Goal: Task Accomplishment & Management: Complete application form

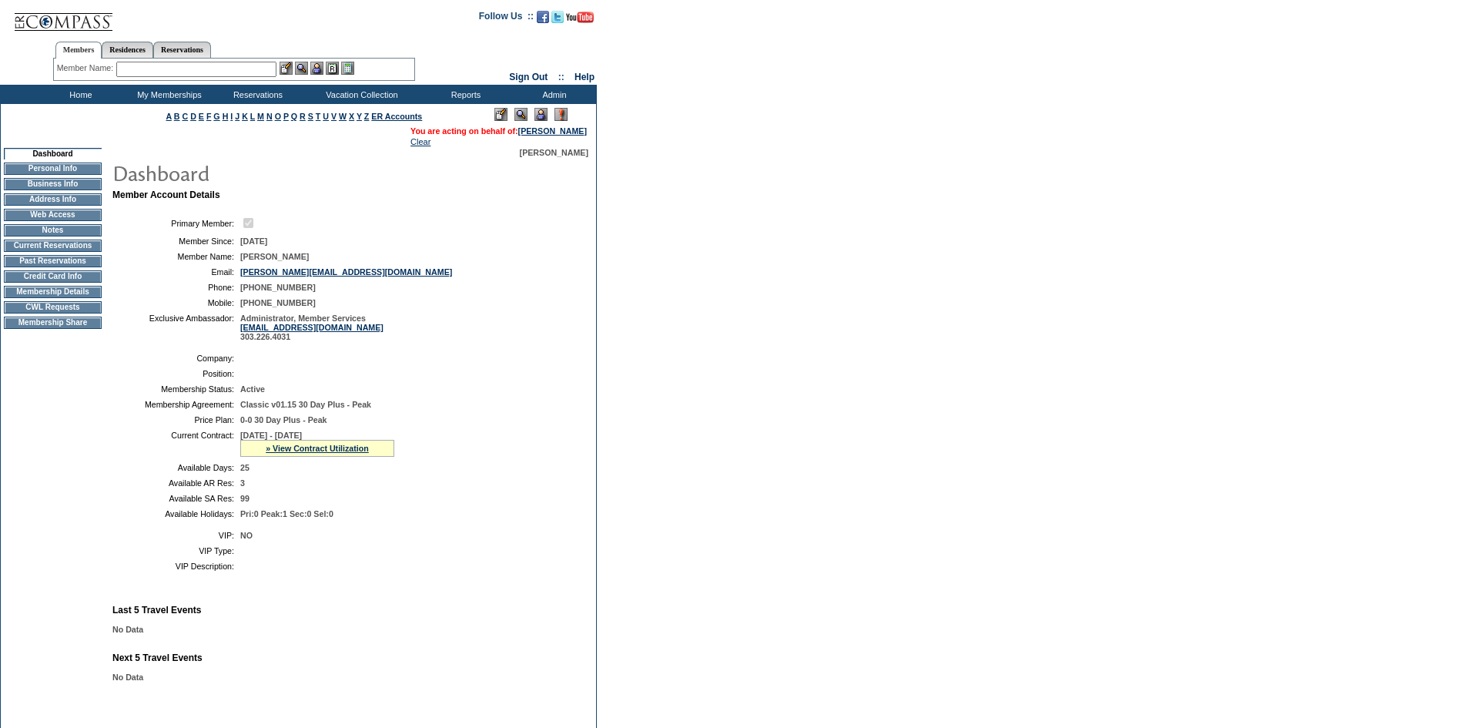
click at [95, 313] on td "CWL Requests" at bounding box center [53, 307] width 98 height 12
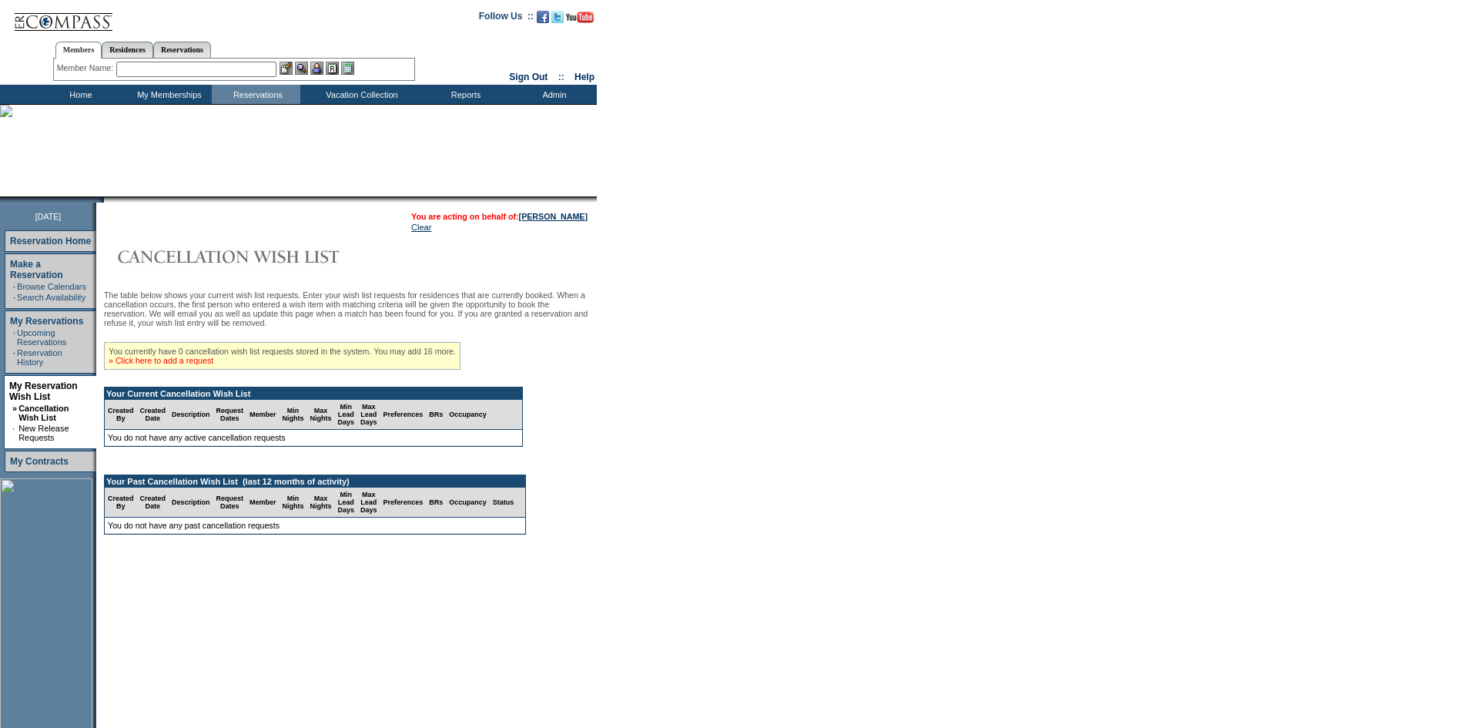
click at [190, 365] on link "» Click here to add a request" at bounding box center [161, 360] width 105 height 9
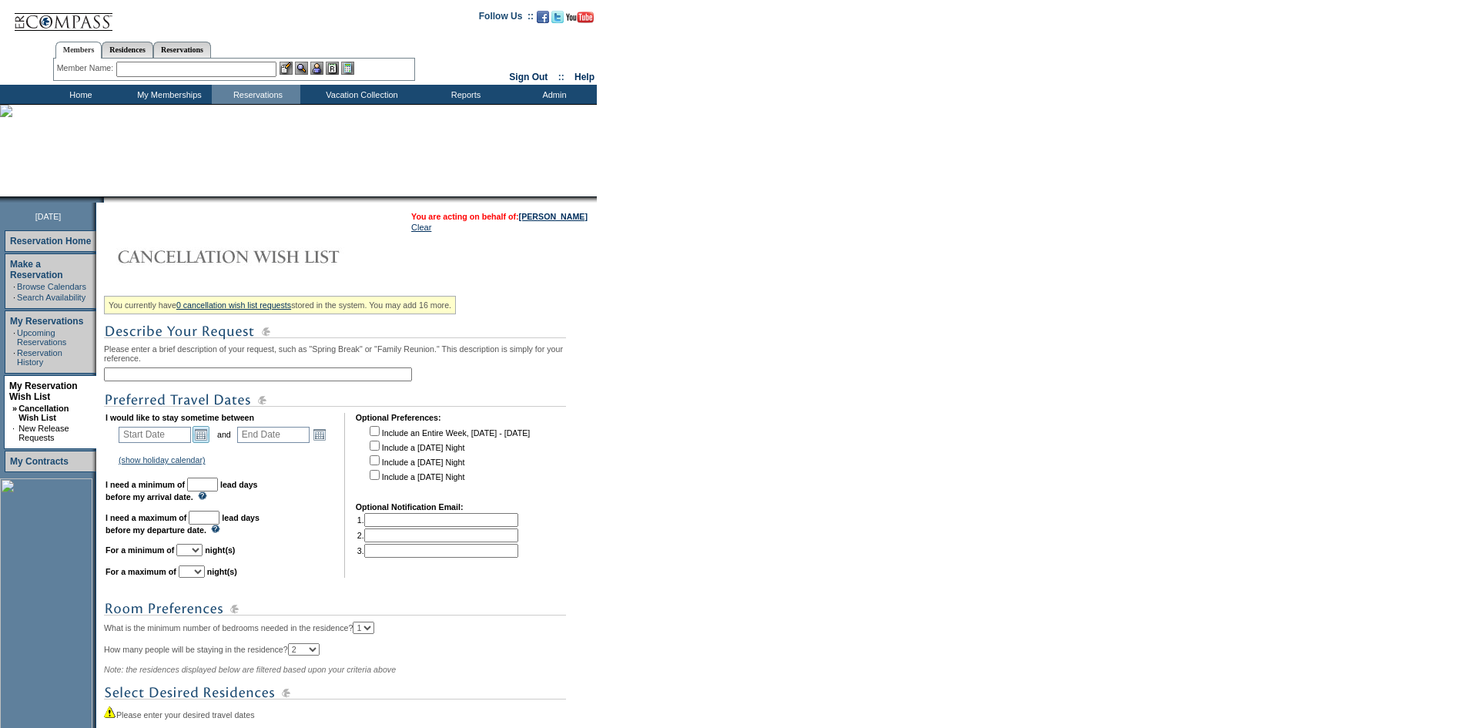
click at [209, 439] on link "Open the calendar popup." at bounding box center [200, 434] width 17 height 17
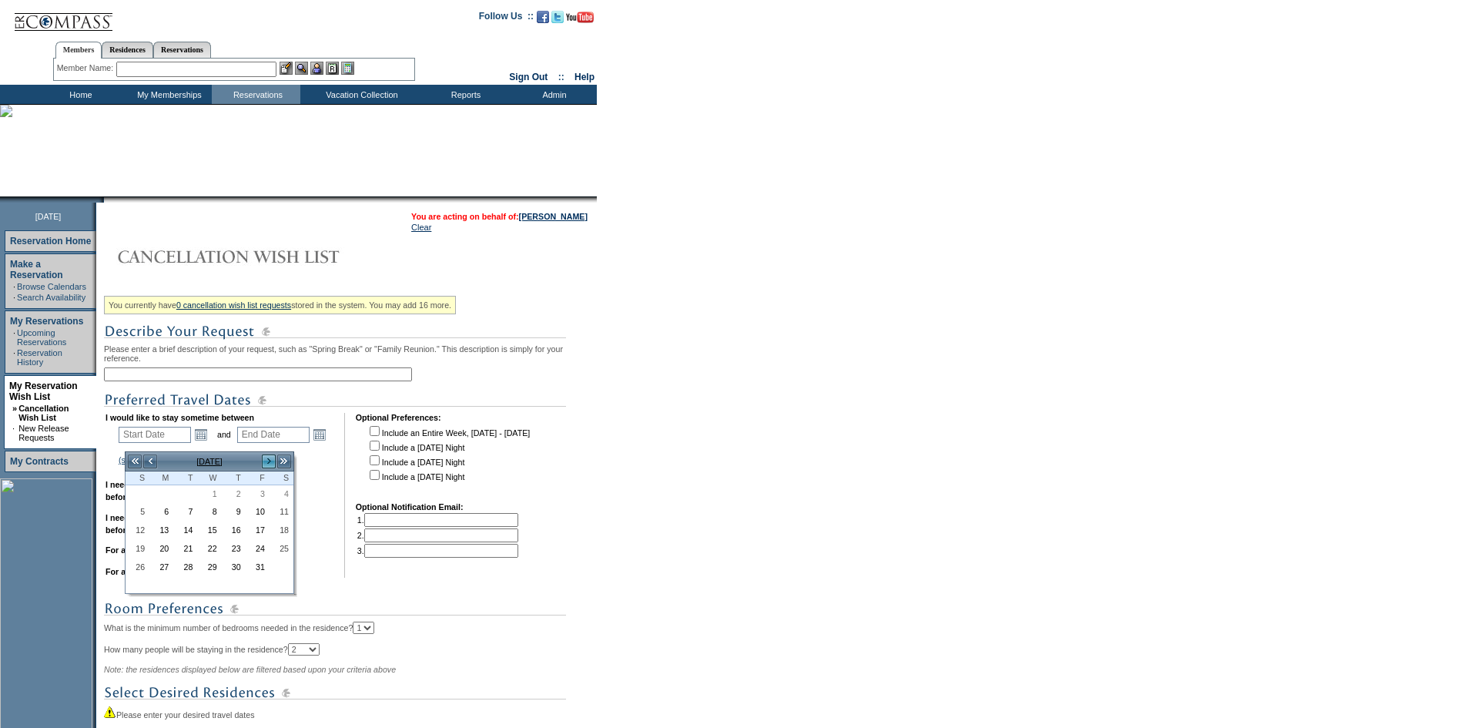
click at [268, 457] on link ">" at bounding box center [268, 461] width 15 height 15
click at [213, 510] on link "10" at bounding box center [209, 512] width 22 height 17
type input "2025-12-10"
type input "2025-12-11"
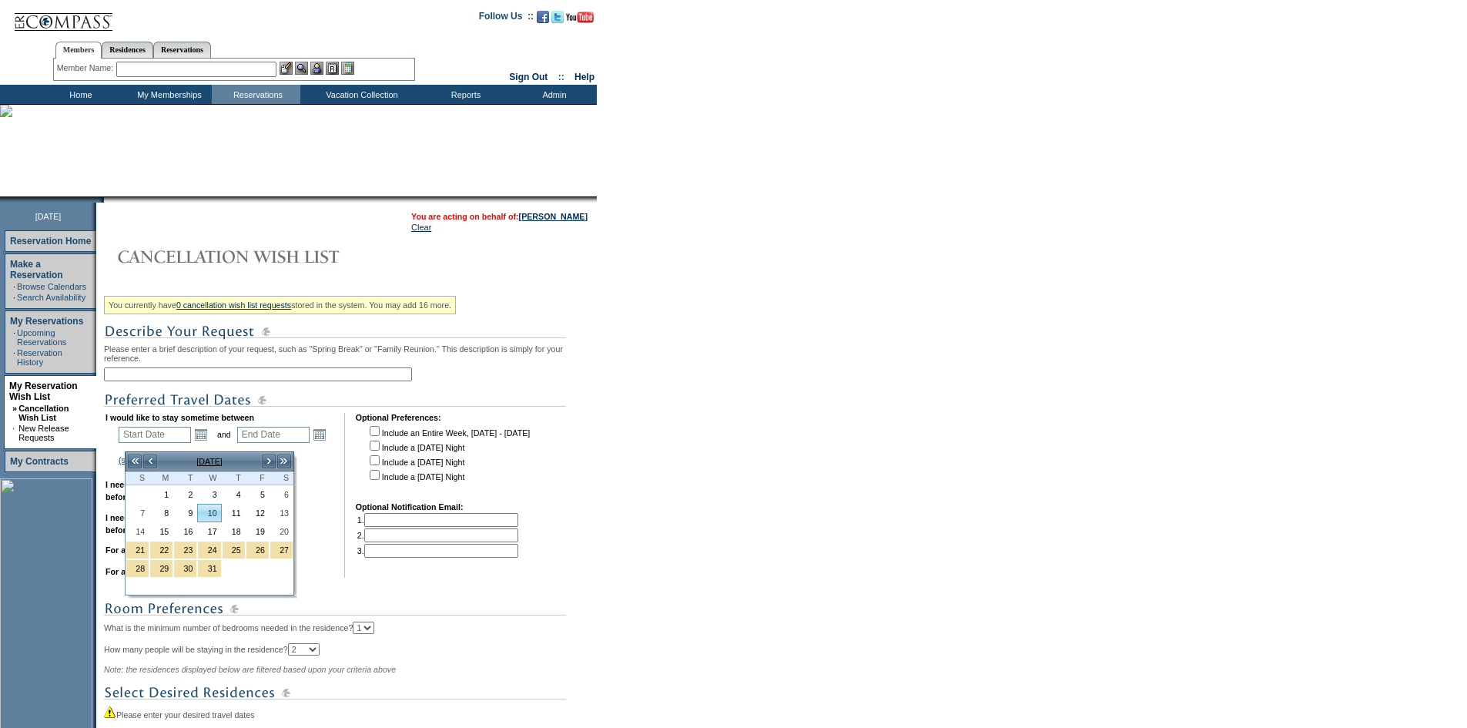
type input "12/10/2025"
type input "12/11/2025"
type input "71"
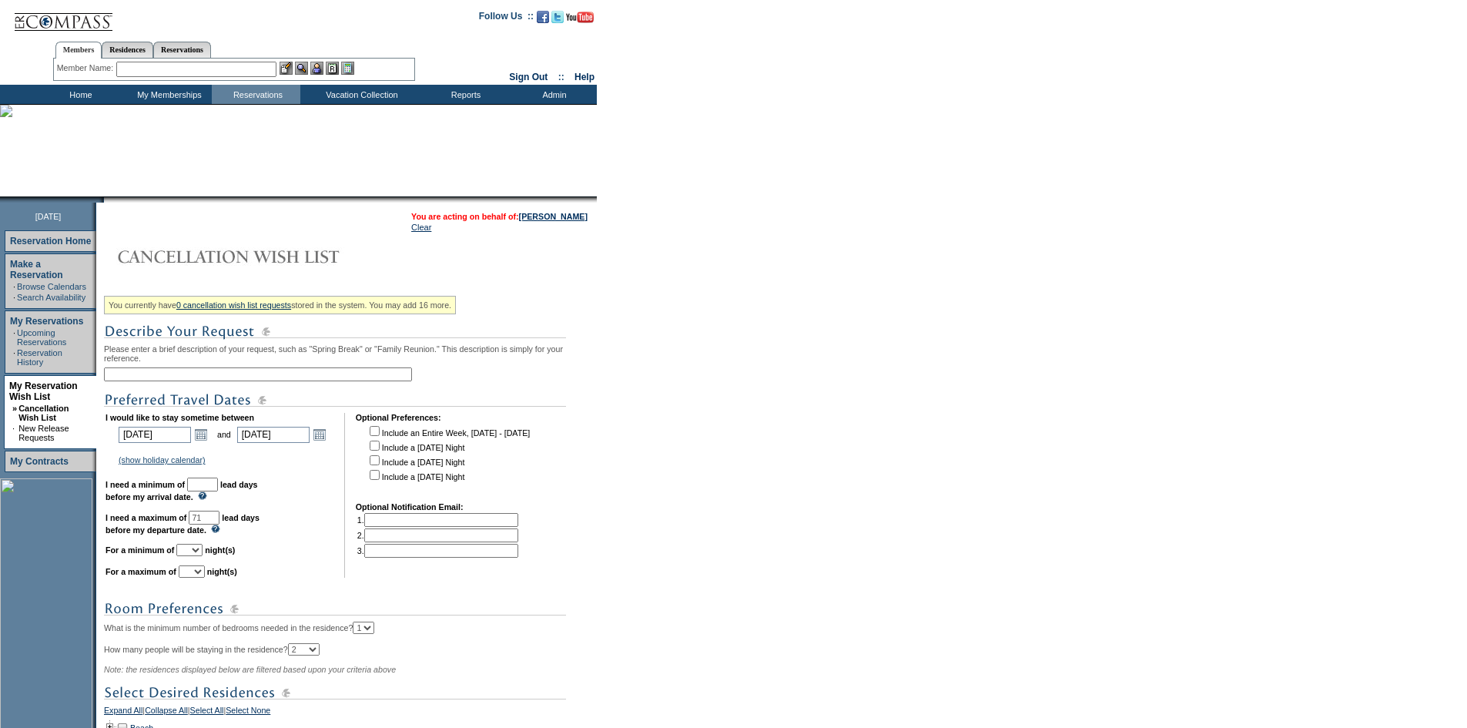
click at [218, 488] on input "text" at bounding box center [202, 484] width 31 height 14
click at [357, 117] on td "Residence Collection" at bounding box center [364, 114] width 121 height 15
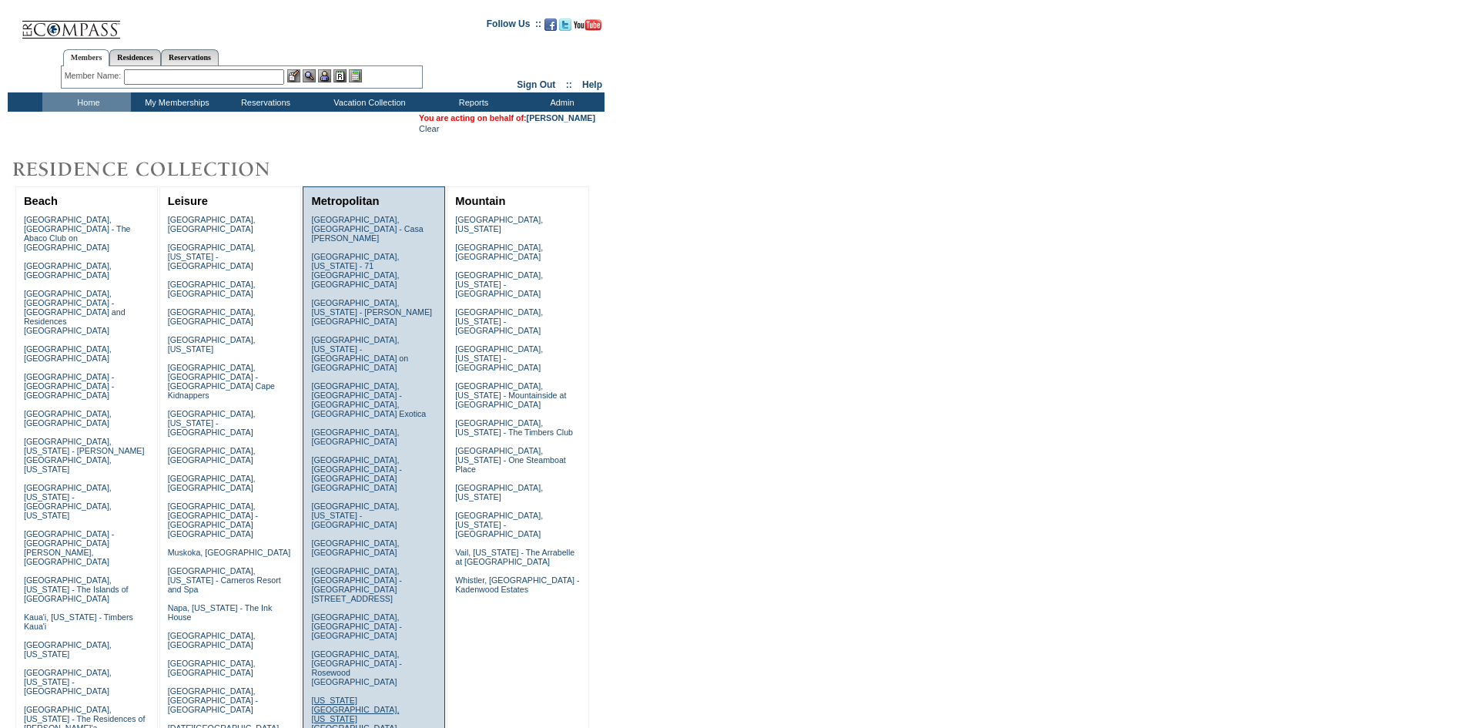
click at [344, 695] on link "New York City, New York - Park Avenue Place" at bounding box center [355, 713] width 88 height 37
